Goal: Check status: Check status

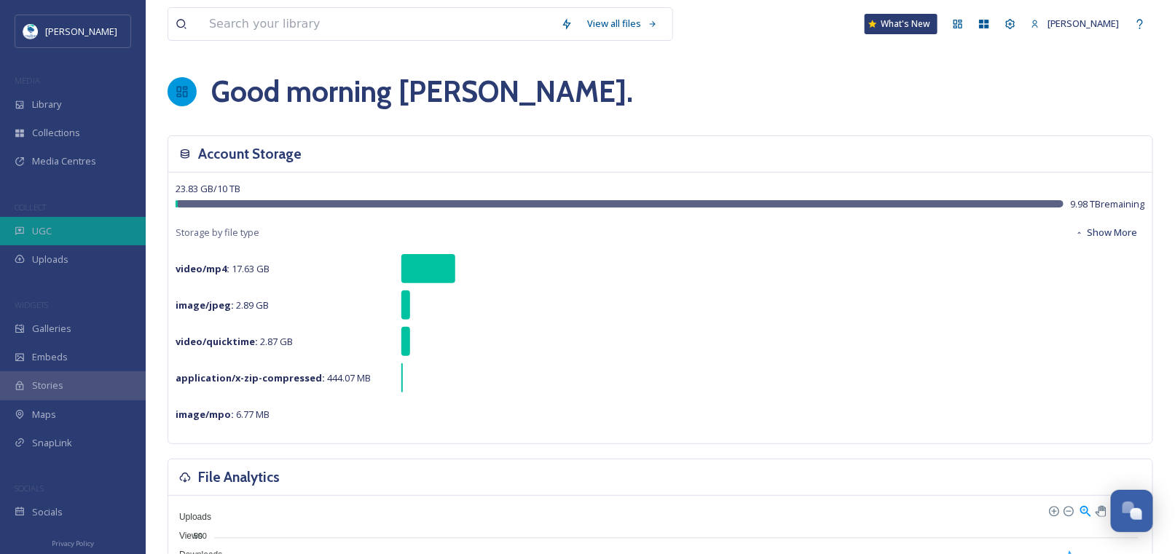
click at [63, 229] on div "UGC" at bounding box center [73, 231] width 146 height 28
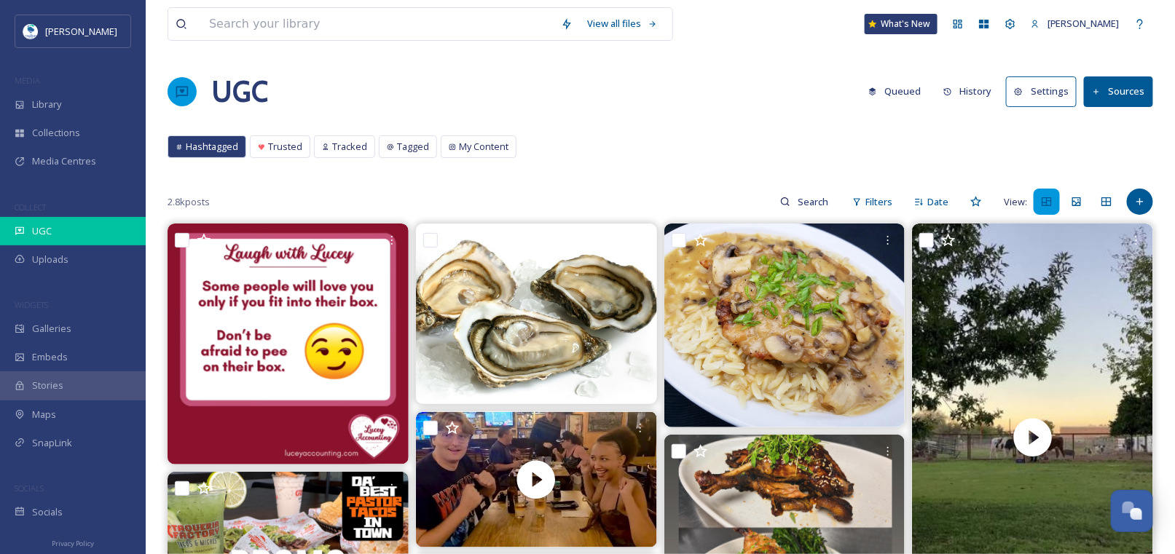
click at [36, 229] on span "UGC" at bounding box center [42, 231] width 20 height 14
click at [977, 90] on button "History" at bounding box center [967, 91] width 63 height 28
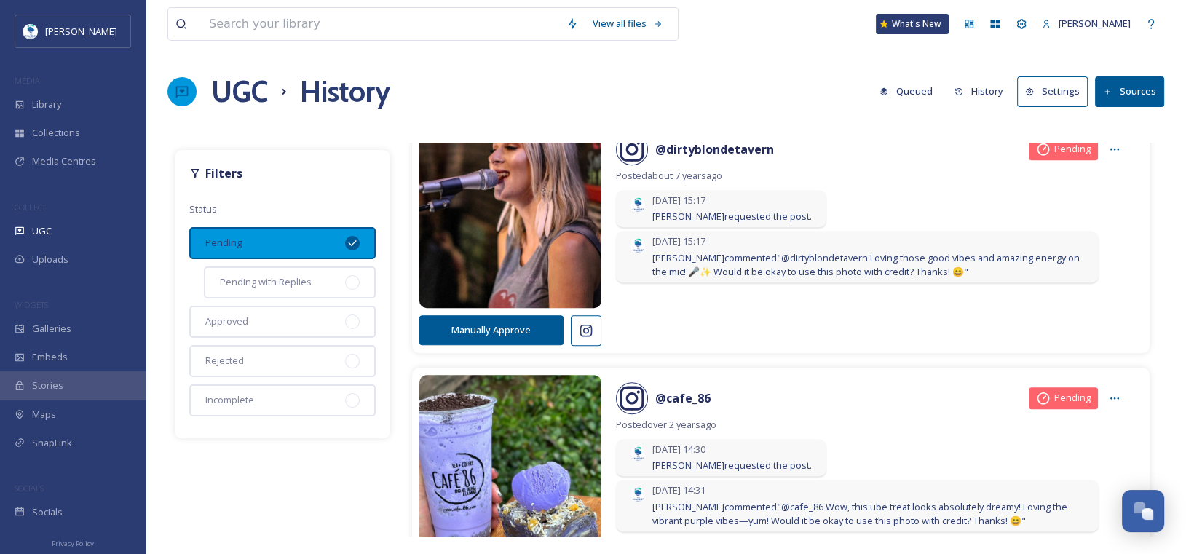
scroll to position [1092, 0]
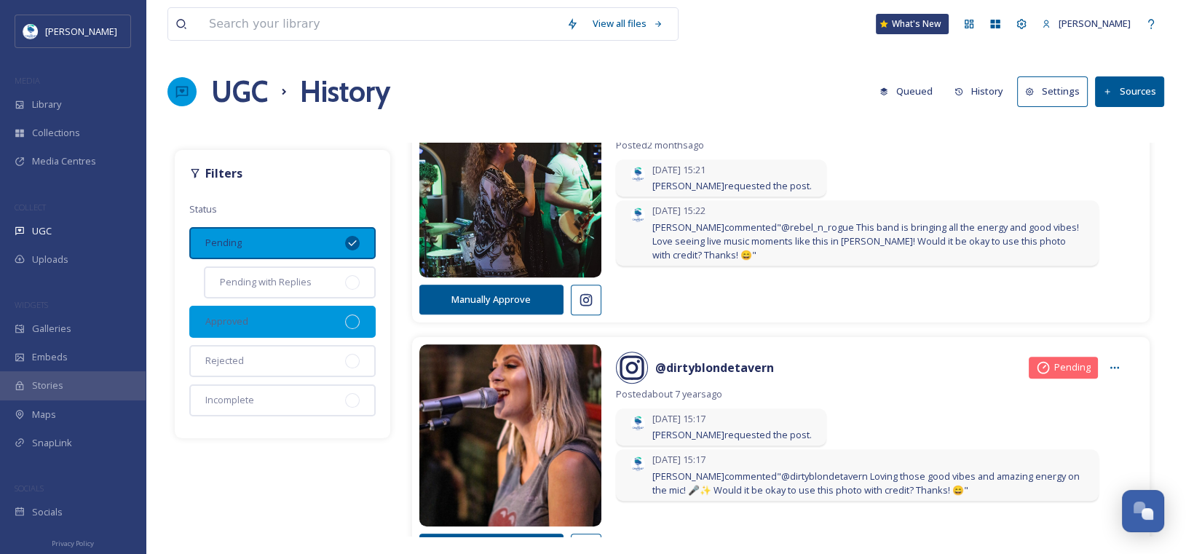
click at [358, 321] on div at bounding box center [352, 322] width 15 height 15
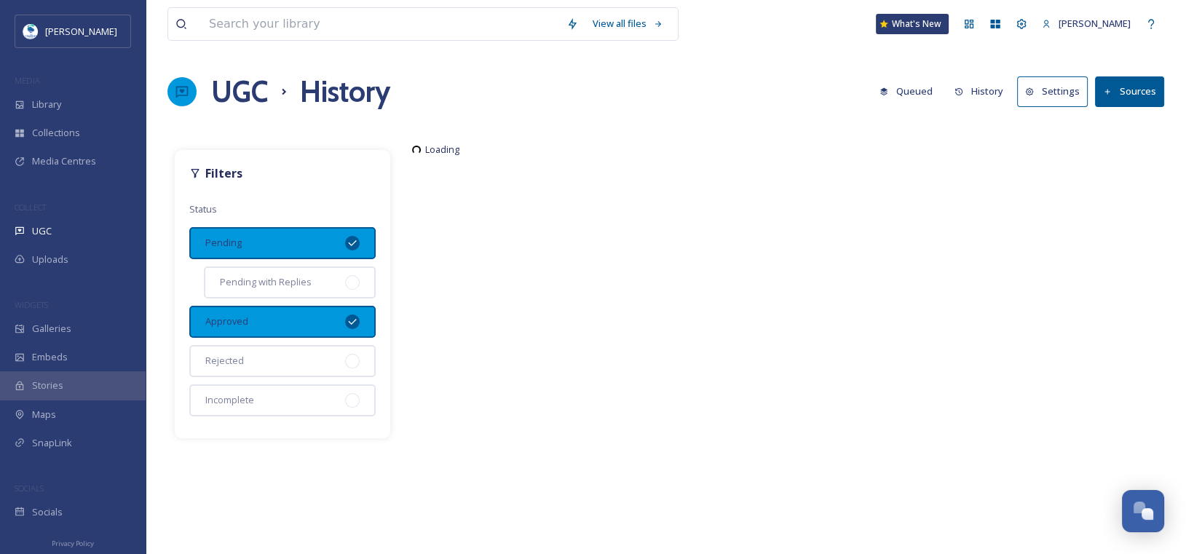
click at [357, 237] on icon at bounding box center [353, 243] width 12 height 12
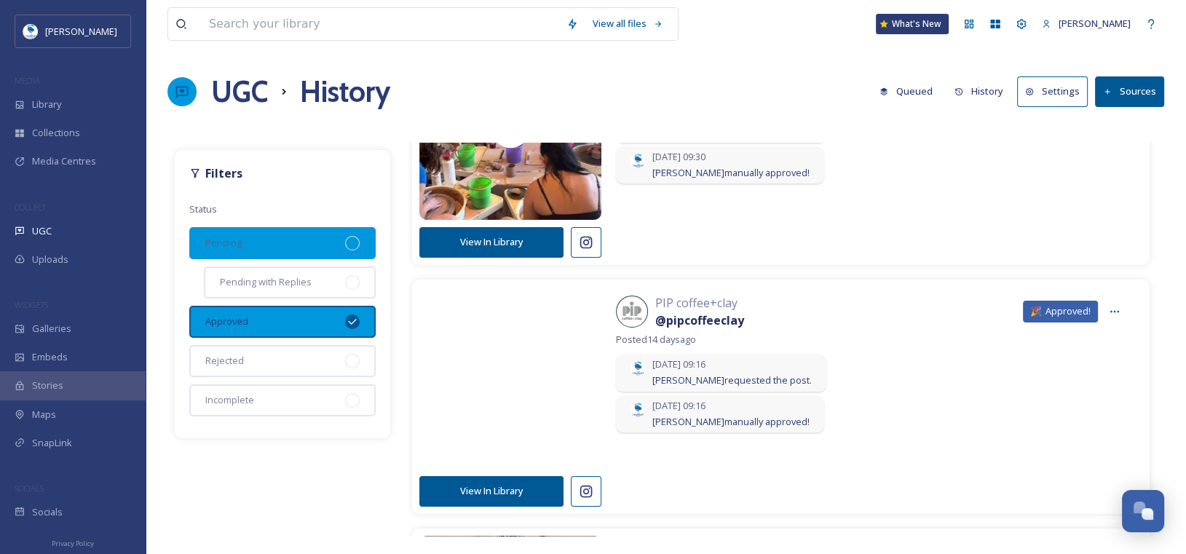
scroll to position [146, 0]
